Goal: Book appointment/travel/reservation

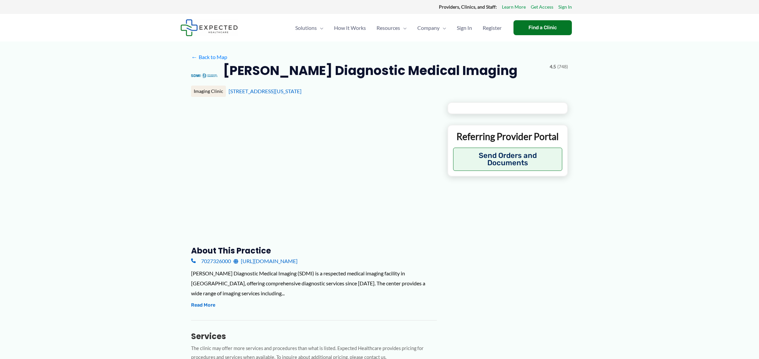
type input "**********"
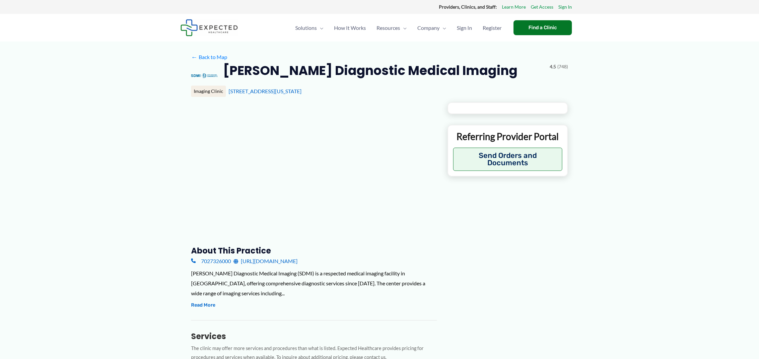
type input "**********"
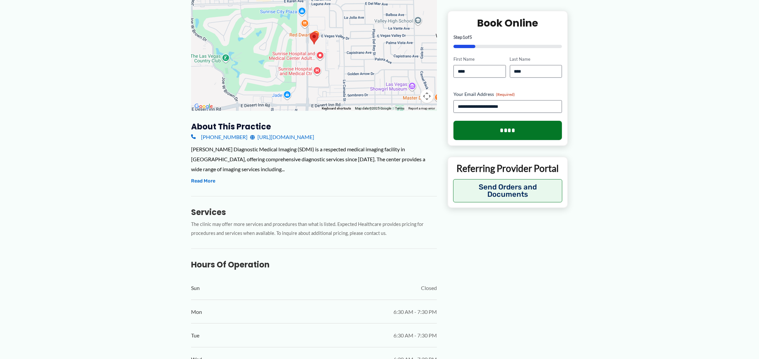
scroll to position [120, 0]
